Goal: Navigation & Orientation: Find specific page/section

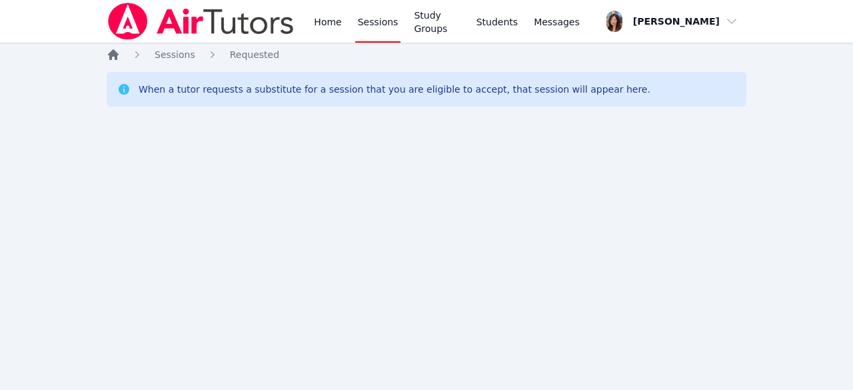
click at [114, 53] on icon "Breadcrumb" at bounding box center [113, 54] width 11 height 11
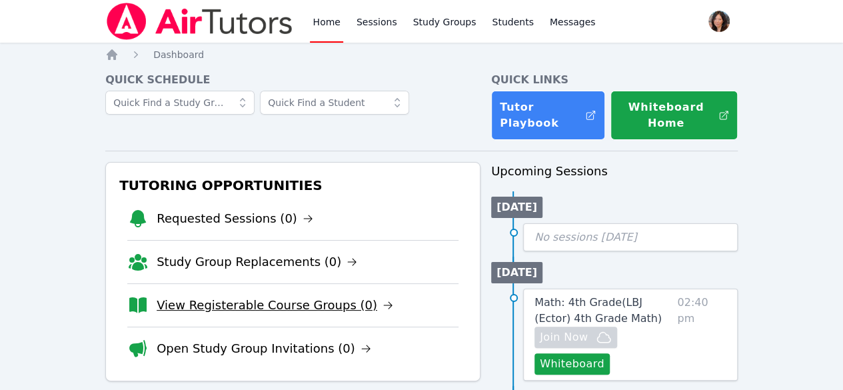
click at [274, 313] on link "View Registerable Course Groups (0)" at bounding box center [275, 305] width 237 height 19
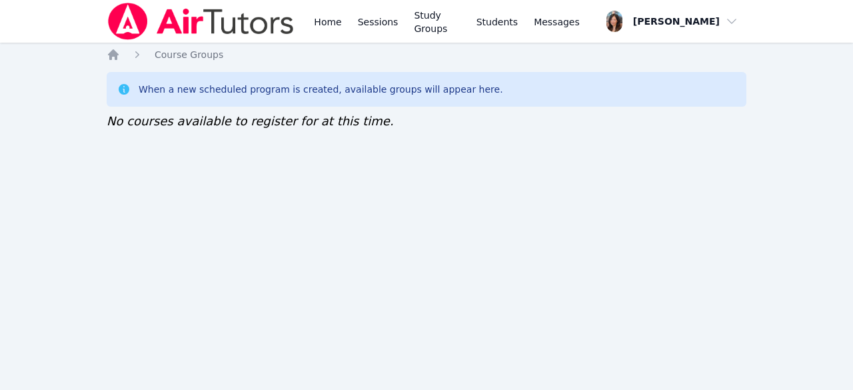
click at [350, 23] on div "Home Sessions Study Groups Students Messages" at bounding box center [446, 21] width 271 height 43
click at [362, 25] on link "Sessions" at bounding box center [378, 21] width 46 height 43
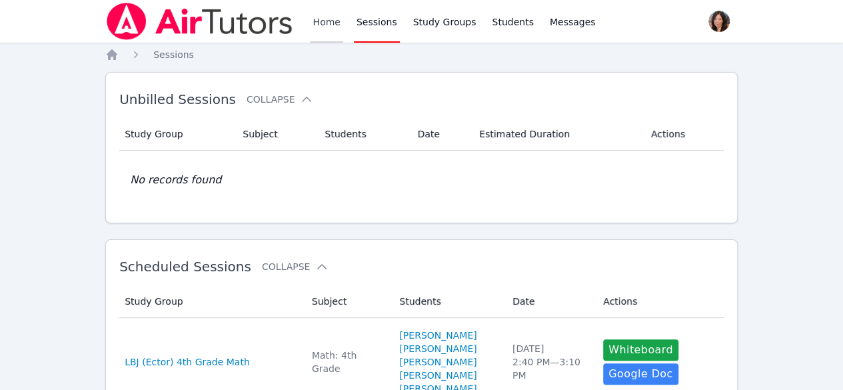
click at [329, 18] on link "Home" at bounding box center [326, 21] width 33 height 43
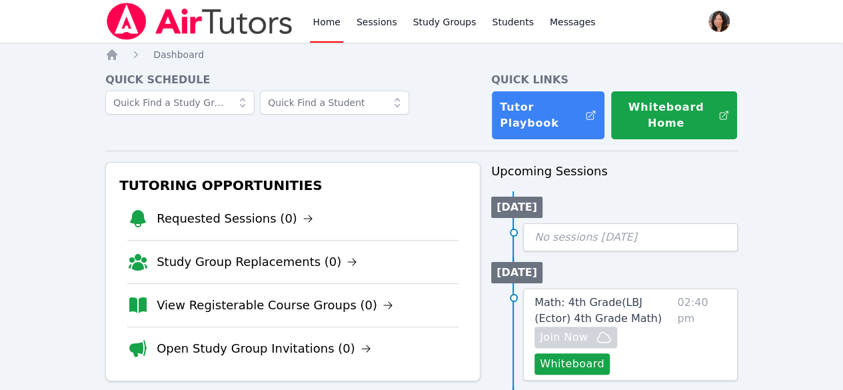
click at [329, 18] on link "Home" at bounding box center [326, 21] width 33 height 43
click at [381, 19] on link "Sessions" at bounding box center [377, 21] width 46 height 43
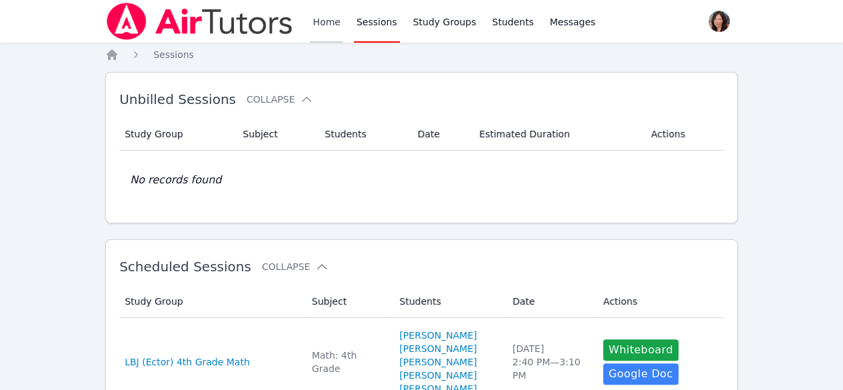
click at [323, 25] on link "Home" at bounding box center [326, 21] width 33 height 43
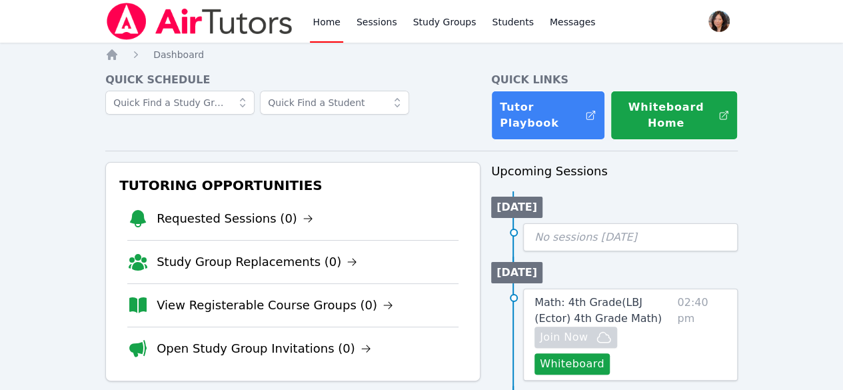
click at [297, 357] on li "Open Study Group Invitations (0)" at bounding box center [292, 348] width 331 height 43
click at [299, 347] on link "Open Study Group Invitations (0)" at bounding box center [264, 348] width 215 height 19
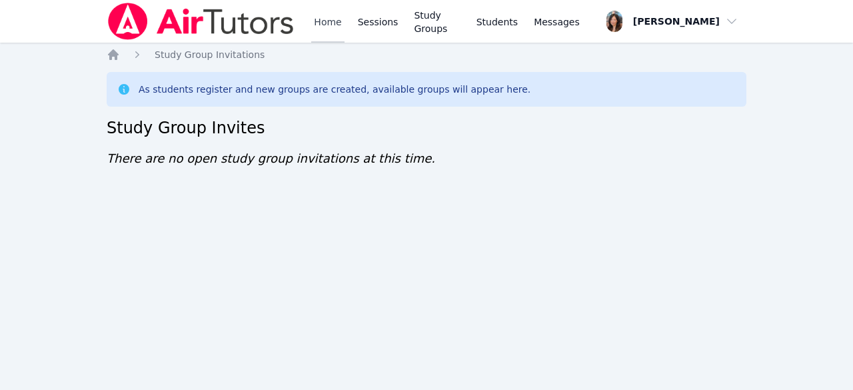
click at [319, 22] on link "Home" at bounding box center [327, 21] width 33 height 43
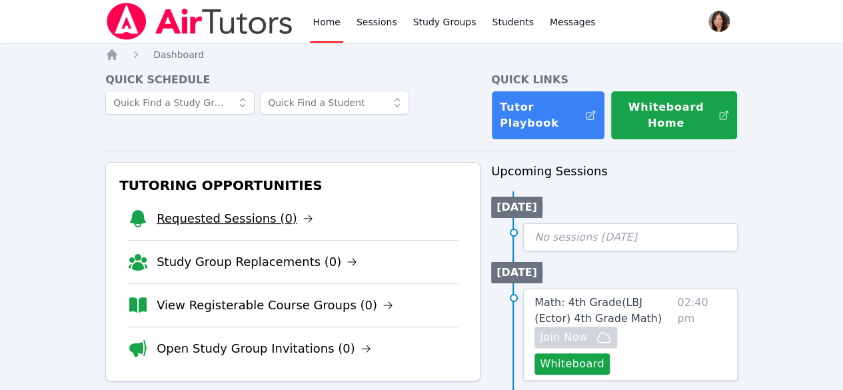
click at [224, 219] on link "Requested Sessions (0)" at bounding box center [235, 218] width 157 height 19
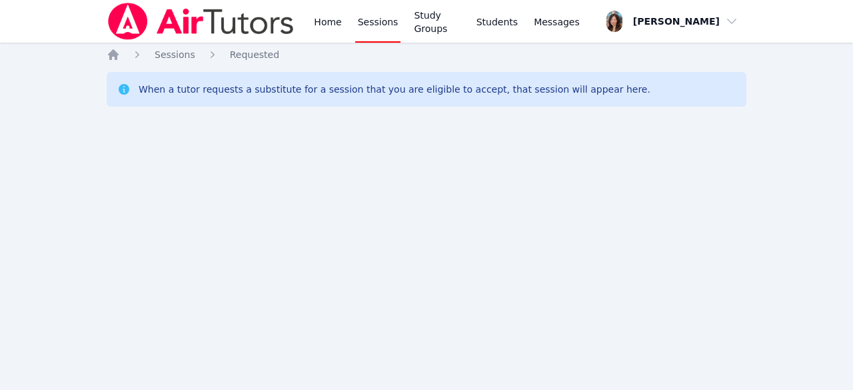
click at [366, 23] on link "Sessions" at bounding box center [378, 21] width 46 height 43
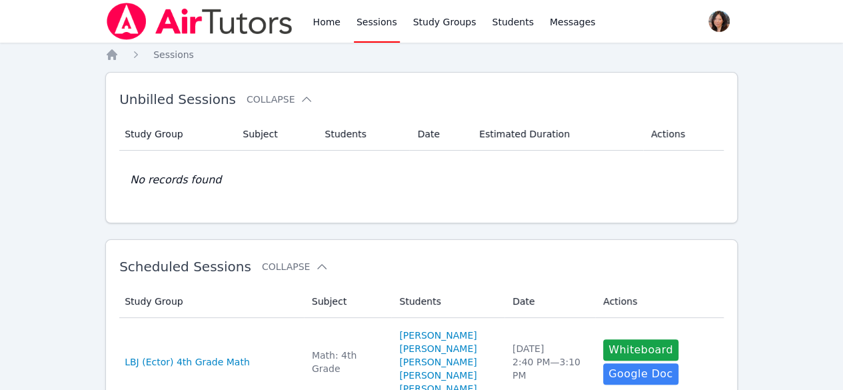
click at [341, 19] on div "Home Sessions Study Groups Students Messages" at bounding box center [454, 21] width 288 height 43
click at [333, 18] on link "Home" at bounding box center [326, 21] width 33 height 43
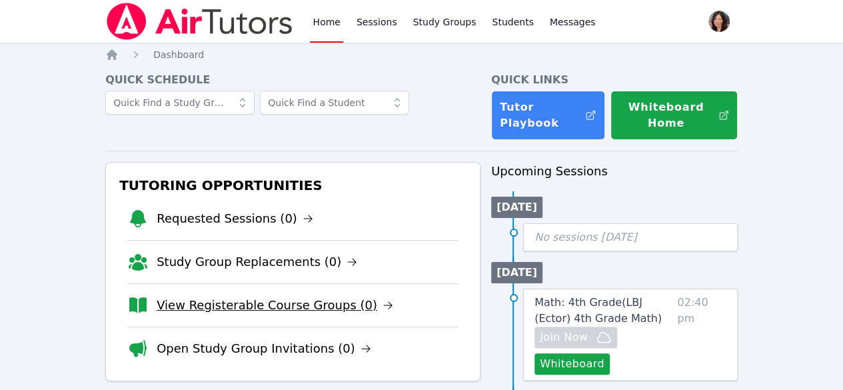
click at [253, 301] on link "View Registerable Course Groups (0)" at bounding box center [275, 305] width 237 height 19
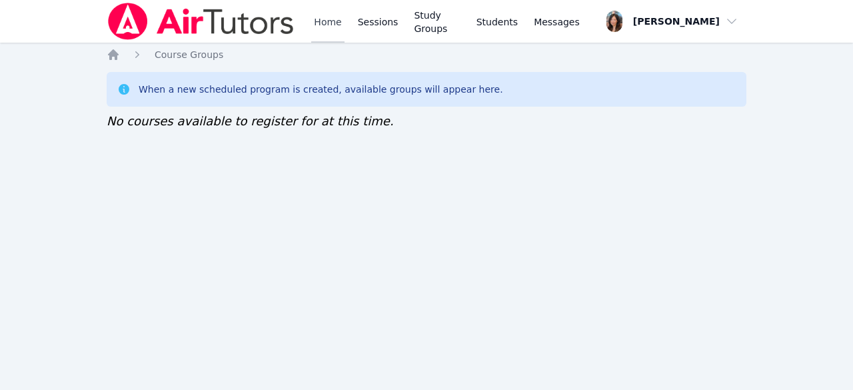
click at [325, 26] on link "Home" at bounding box center [327, 21] width 33 height 43
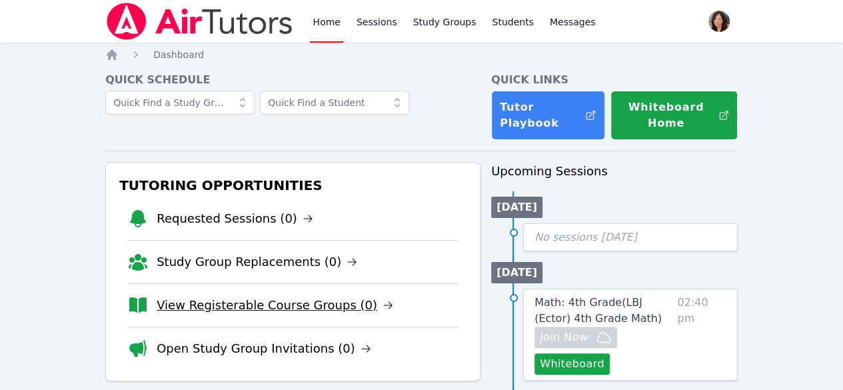
click at [287, 305] on link "View Registerable Course Groups (0)" at bounding box center [275, 305] width 237 height 19
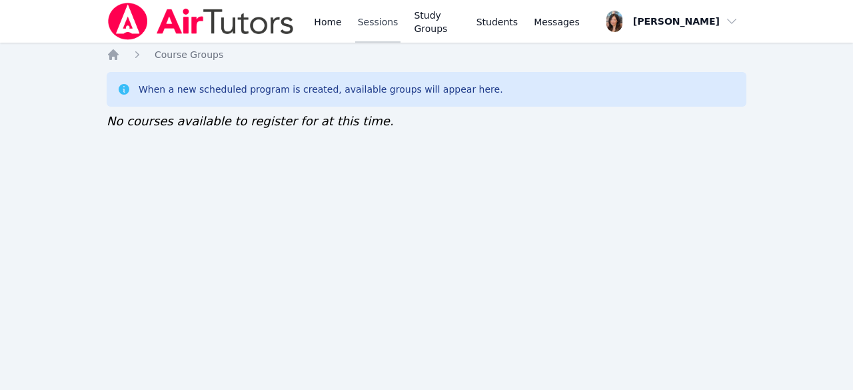
click at [368, 27] on link "Sessions" at bounding box center [378, 21] width 46 height 43
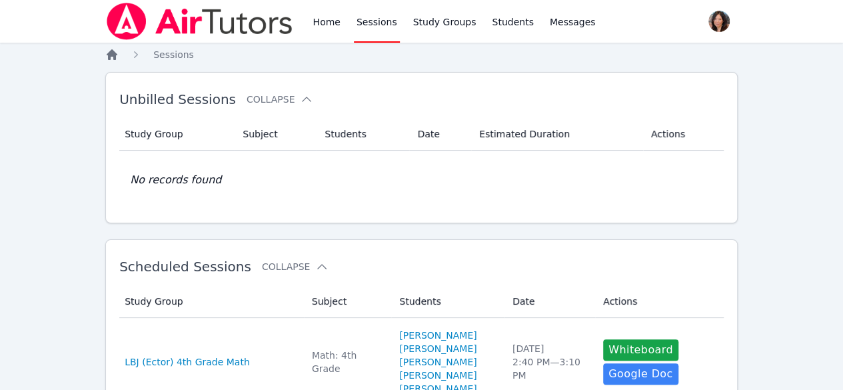
click at [116, 59] on icon "Breadcrumb" at bounding box center [111, 54] width 13 height 13
